Goal: Find contact information: Find contact information

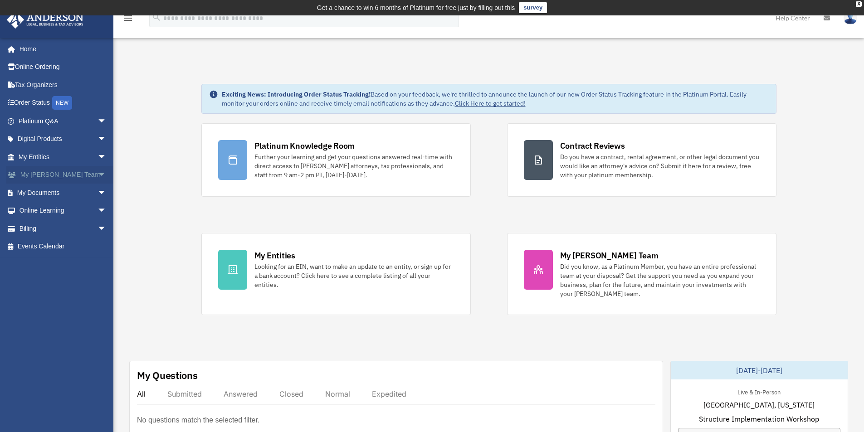
click at [97, 175] on span "arrow_drop_down" at bounding box center [106, 175] width 18 height 19
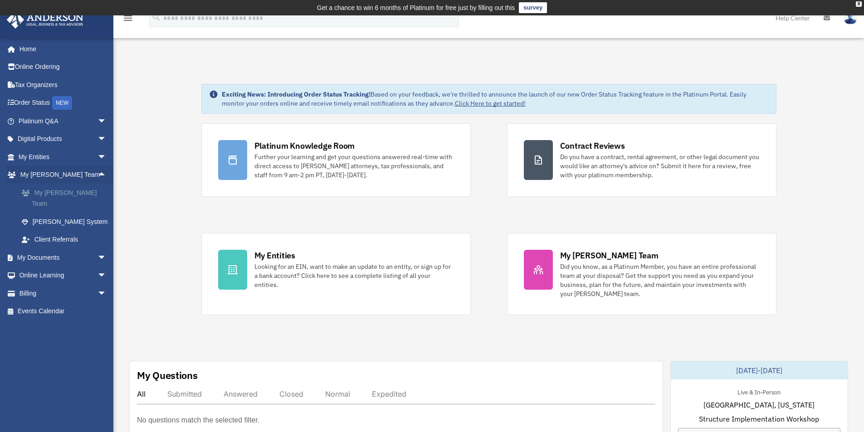
click at [53, 193] on link "My [PERSON_NAME] Team" at bounding box center [66, 198] width 107 height 29
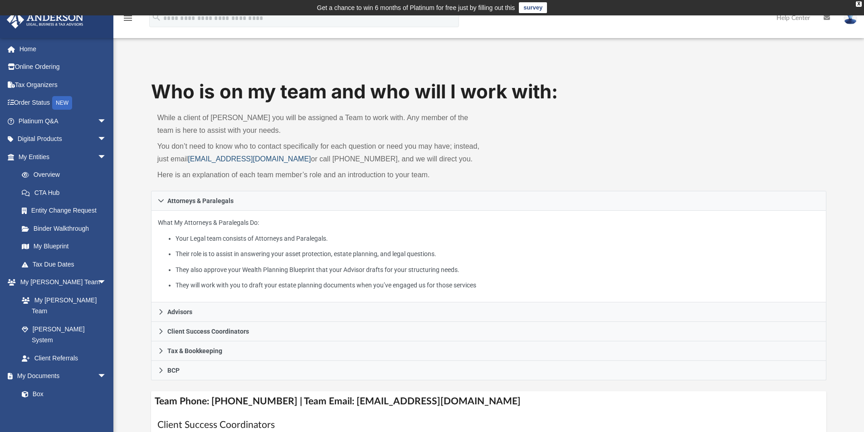
click at [238, 160] on link "myteam@andersonadvisors.com" at bounding box center [249, 159] width 123 height 8
click at [854, 22] on img at bounding box center [850, 17] width 14 height 13
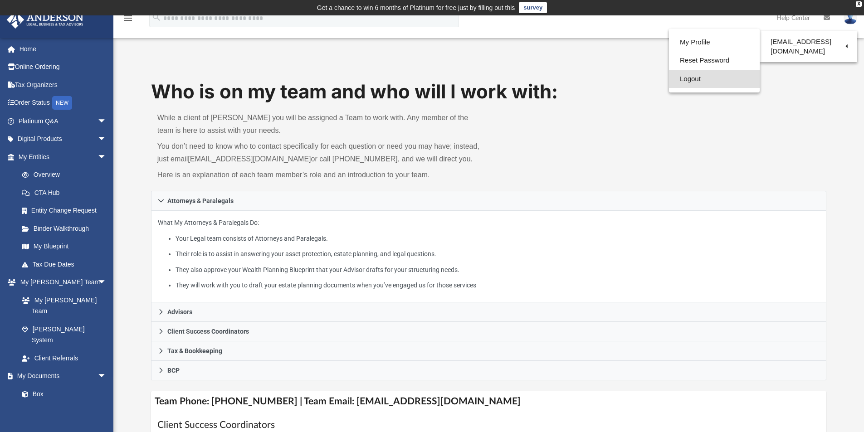
click at [692, 81] on link "Logout" at bounding box center [714, 79] width 91 height 19
